Goal: Navigation & Orientation: Find specific page/section

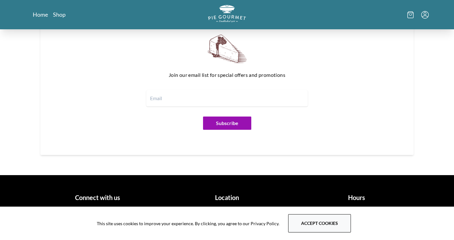
scroll to position [495, 0]
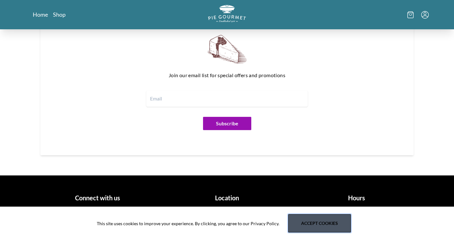
click at [316, 224] on button "Accept cookies" at bounding box center [319, 224] width 63 height 18
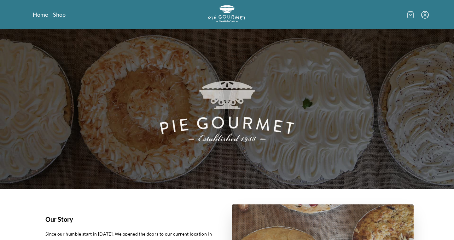
scroll to position [0, 0]
click at [59, 14] on link "Shop" at bounding box center [59, 15] width 13 height 8
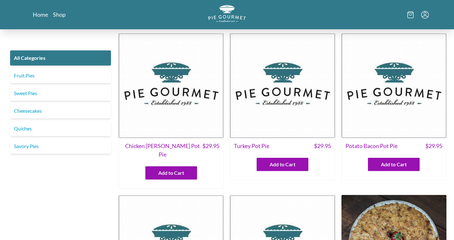
click at [286, 130] on img at bounding box center [282, 85] width 105 height 105
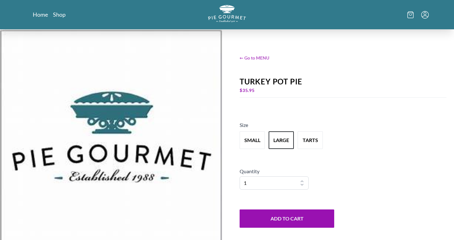
click at [254, 57] on span "← Go to MENU" at bounding box center [343, 58] width 207 height 7
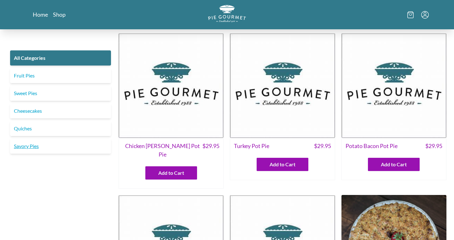
click at [51, 148] on link "Savory Pies" at bounding box center [60, 146] width 101 height 15
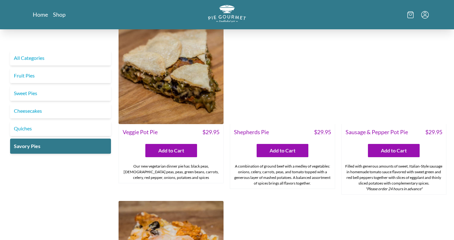
scroll to position [180, 0]
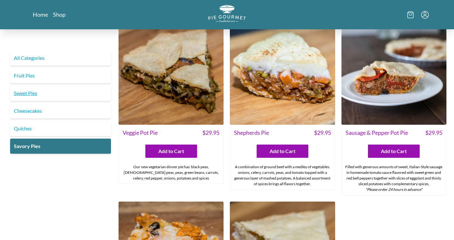
click at [74, 89] on link "Sweet Pies" at bounding box center [60, 93] width 101 height 15
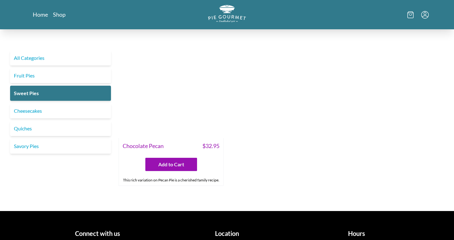
scroll to position [333, 0]
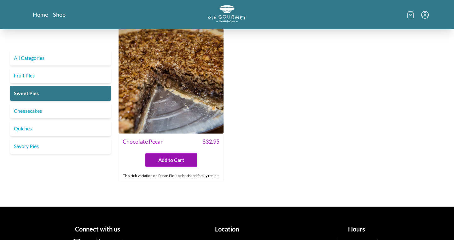
click at [80, 78] on link "Fruit Pies" at bounding box center [60, 75] width 101 height 15
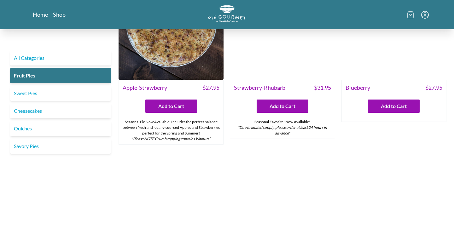
scroll to position [46, 0]
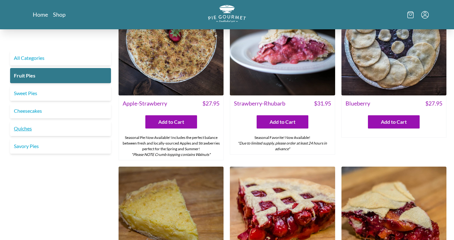
click at [71, 126] on link "Quiches" at bounding box center [60, 128] width 101 height 15
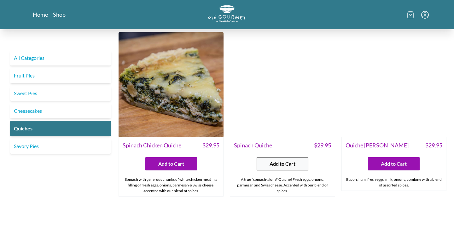
scroll to position [179, 0]
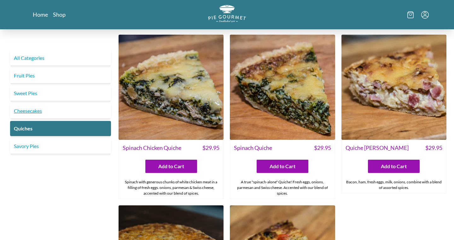
click at [57, 109] on link "Cheesecakes" at bounding box center [60, 111] width 101 height 15
